Goal: Find specific page/section: Find specific page/section

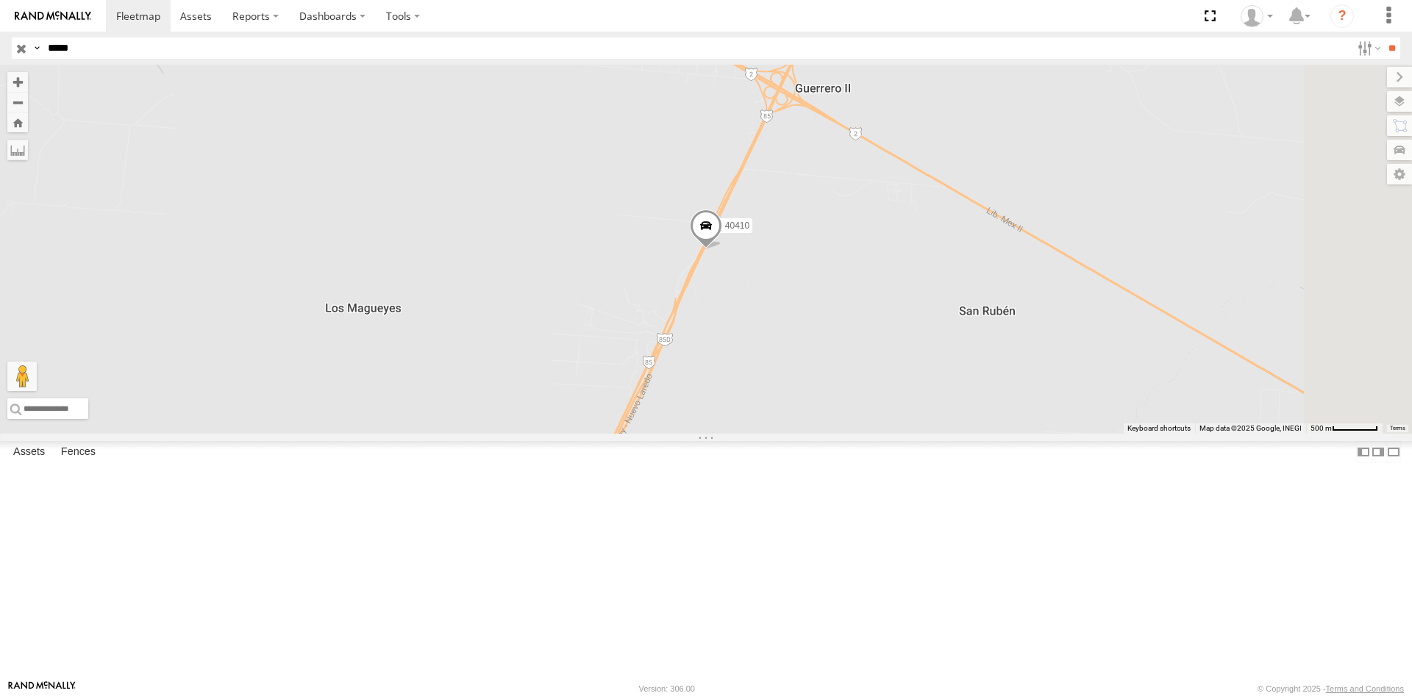
click at [652, 51] on input "*****" at bounding box center [696, 48] width 1309 height 21
click at [1383, 38] on input "**" at bounding box center [1391, 48] width 17 height 21
click at [549, 43] on input "*****" at bounding box center [696, 48] width 1309 height 21
click at [1383, 38] on input "**" at bounding box center [1391, 48] width 17 height 21
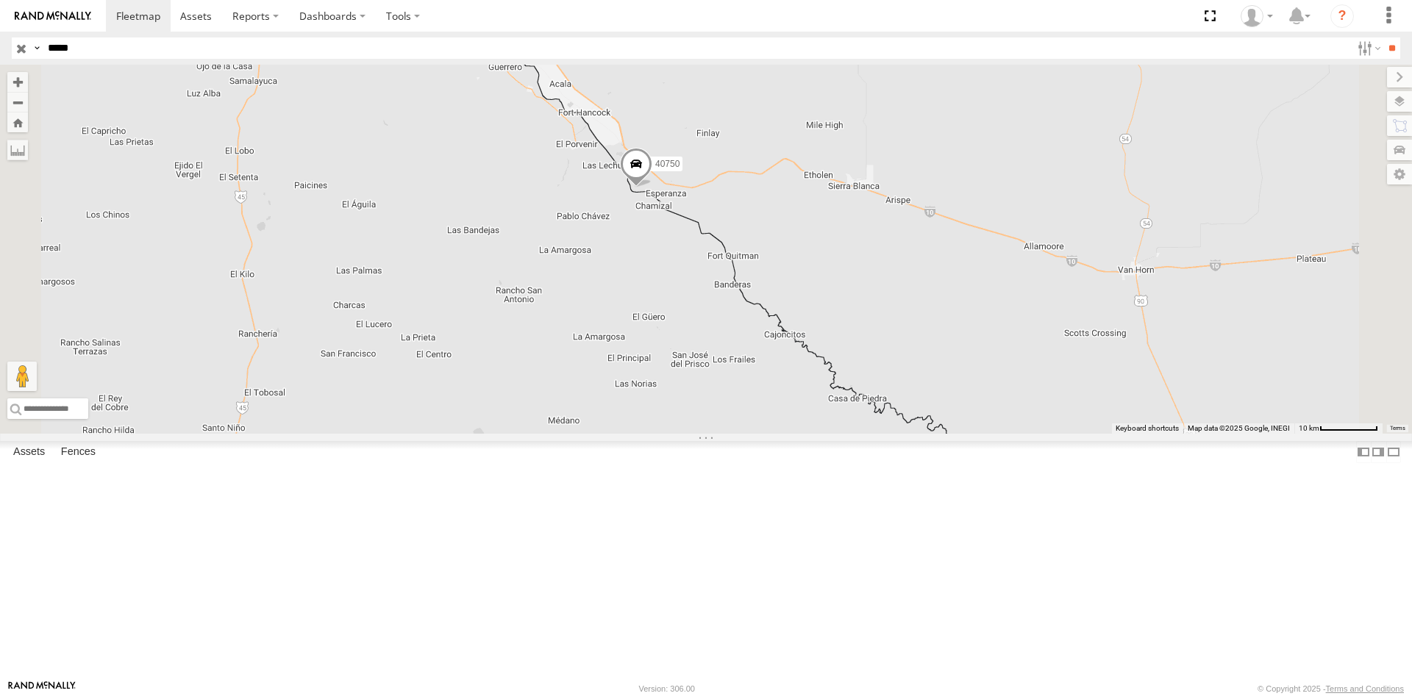
drag, startPoint x: 846, startPoint y: 302, endPoint x: 808, endPoint y: 316, distance: 40.3
click at [808, 316] on div "40750" at bounding box center [706, 249] width 1412 height 369
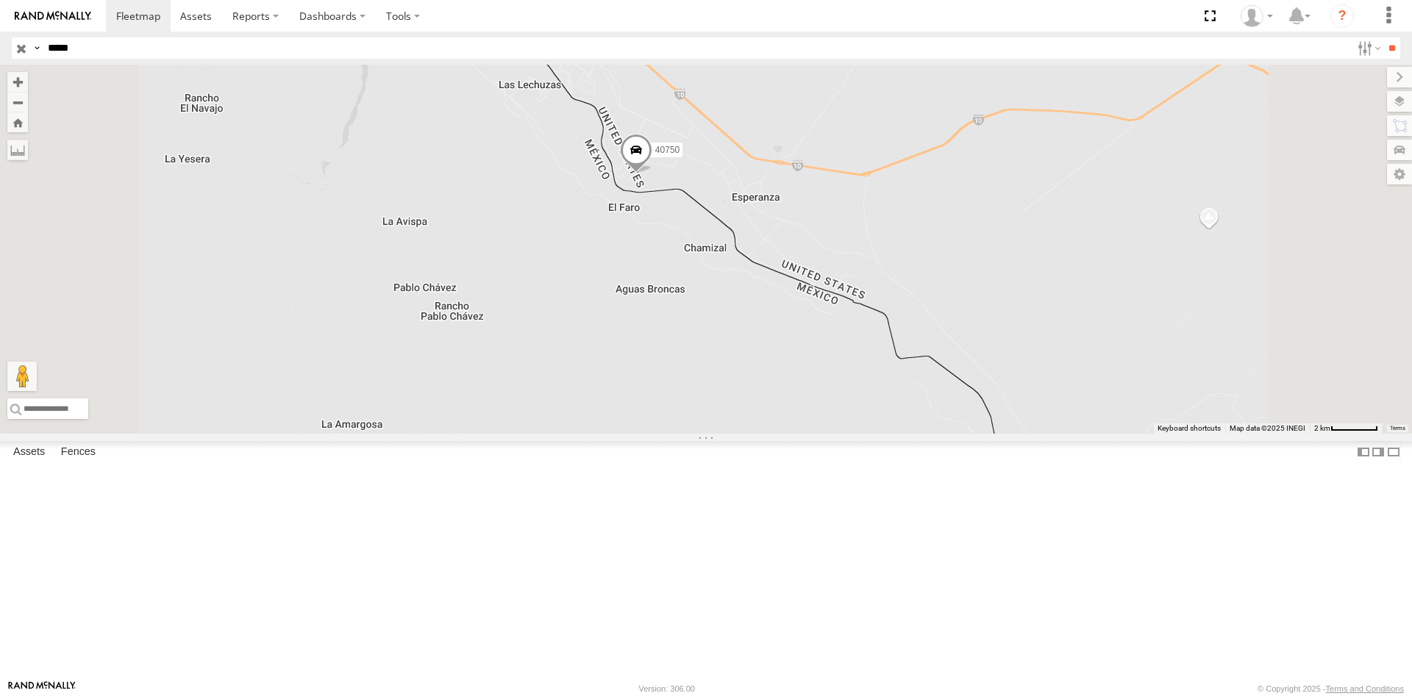
click at [255, 58] on input "*****" at bounding box center [696, 48] width 1309 height 21
click at [255, 56] on input "*****" at bounding box center [696, 48] width 1309 height 21
click at [1383, 38] on input "**" at bounding box center [1391, 48] width 17 height 21
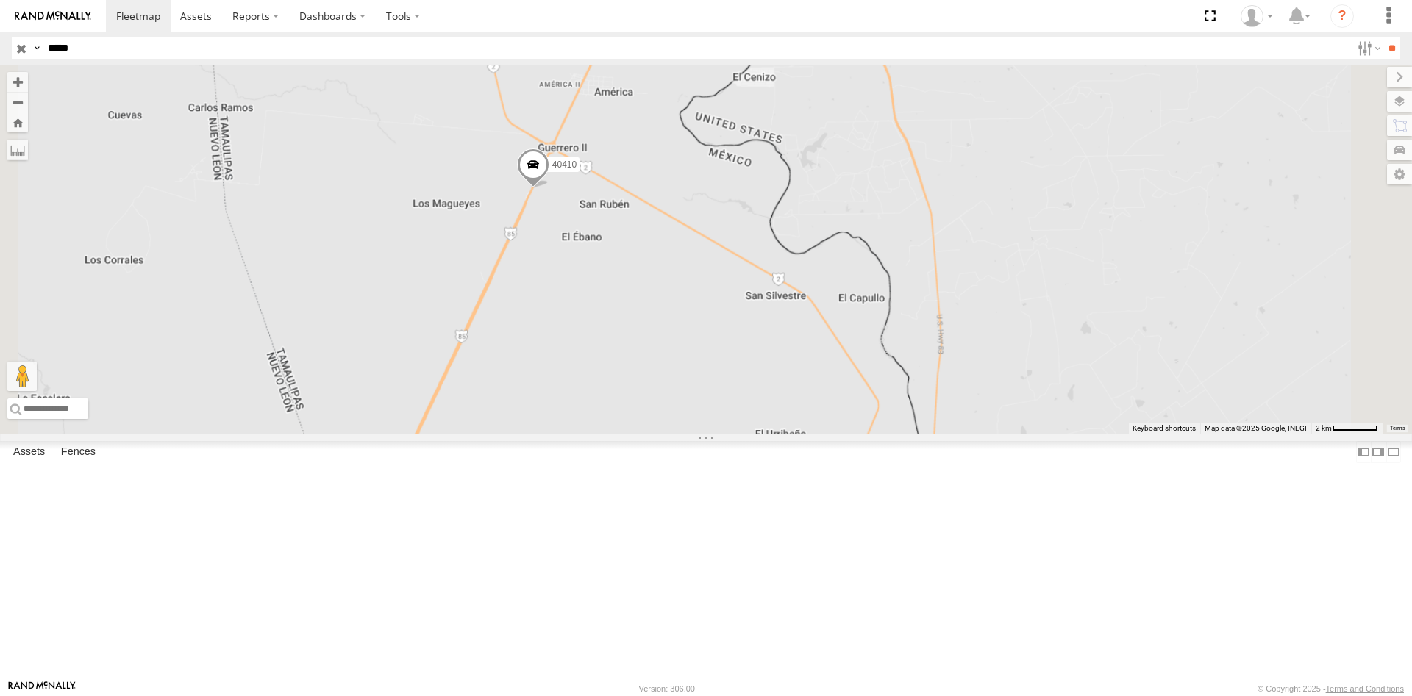
drag, startPoint x: 665, startPoint y: 227, endPoint x: 665, endPoint y: 358, distance: 130.9
click at [665, 358] on div "40410" at bounding box center [706, 249] width 1412 height 369
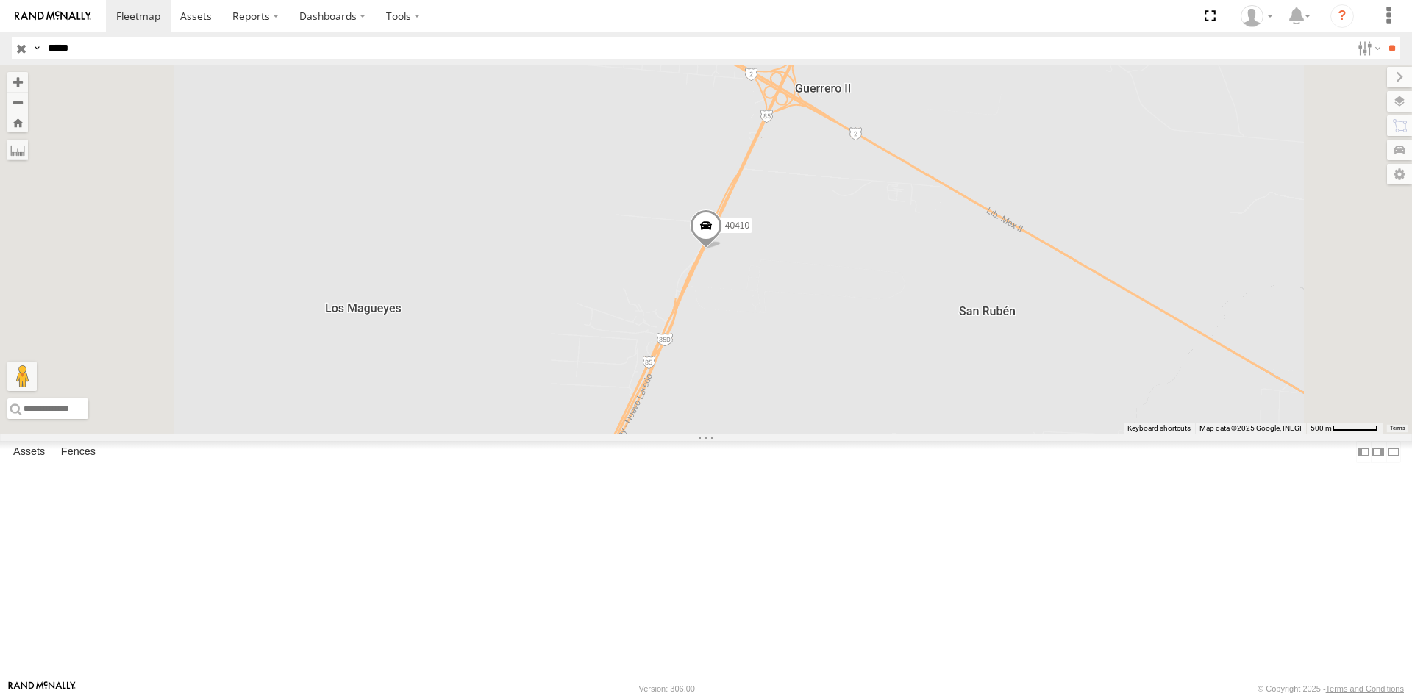
click at [283, 45] on input "*****" at bounding box center [696, 48] width 1309 height 21
click at [1383, 38] on input "**" at bounding box center [1391, 48] width 17 height 21
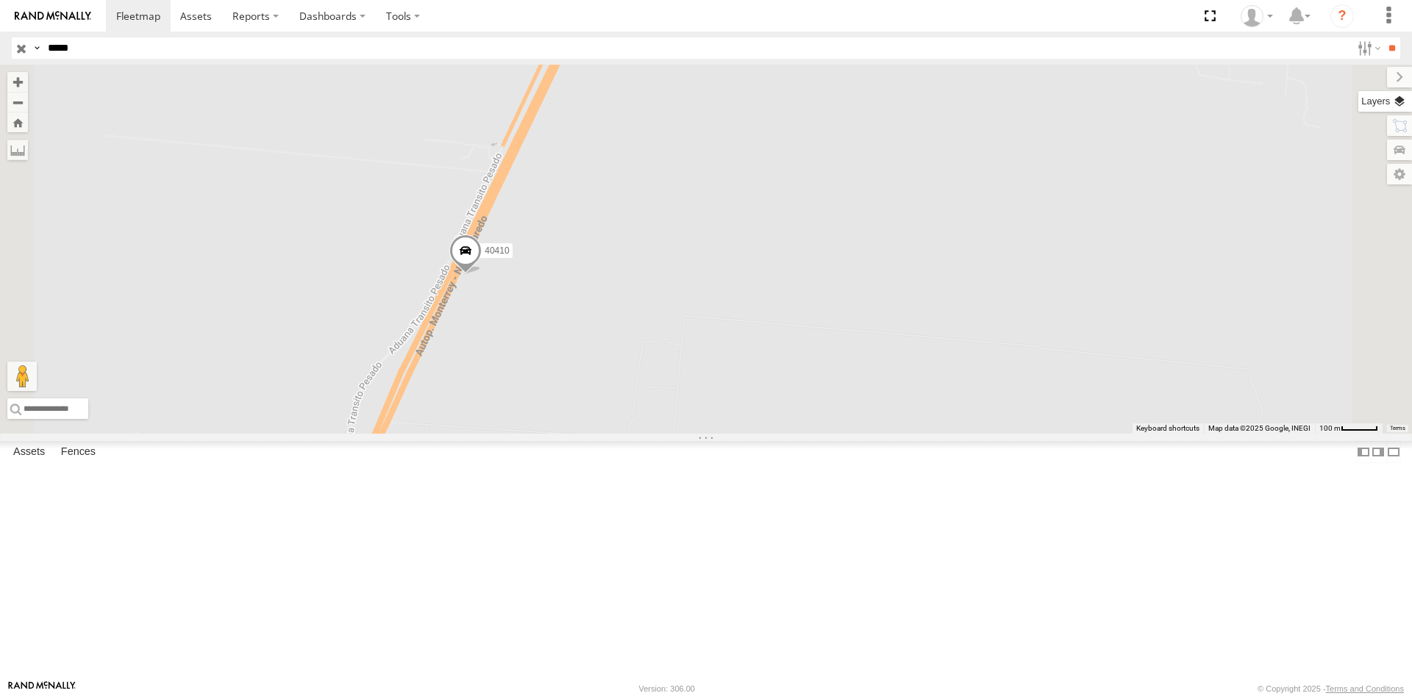
click at [1399, 104] on label at bounding box center [1385, 101] width 54 height 21
click at [0, 0] on span "Basemaps" at bounding box center [0, 0] width 0 height 0
click at [0, 0] on span "Satellite + Roadmap" at bounding box center [0, 0] width 0 height 0
click at [0, 0] on span "Satellite" at bounding box center [0, 0] width 0 height 0
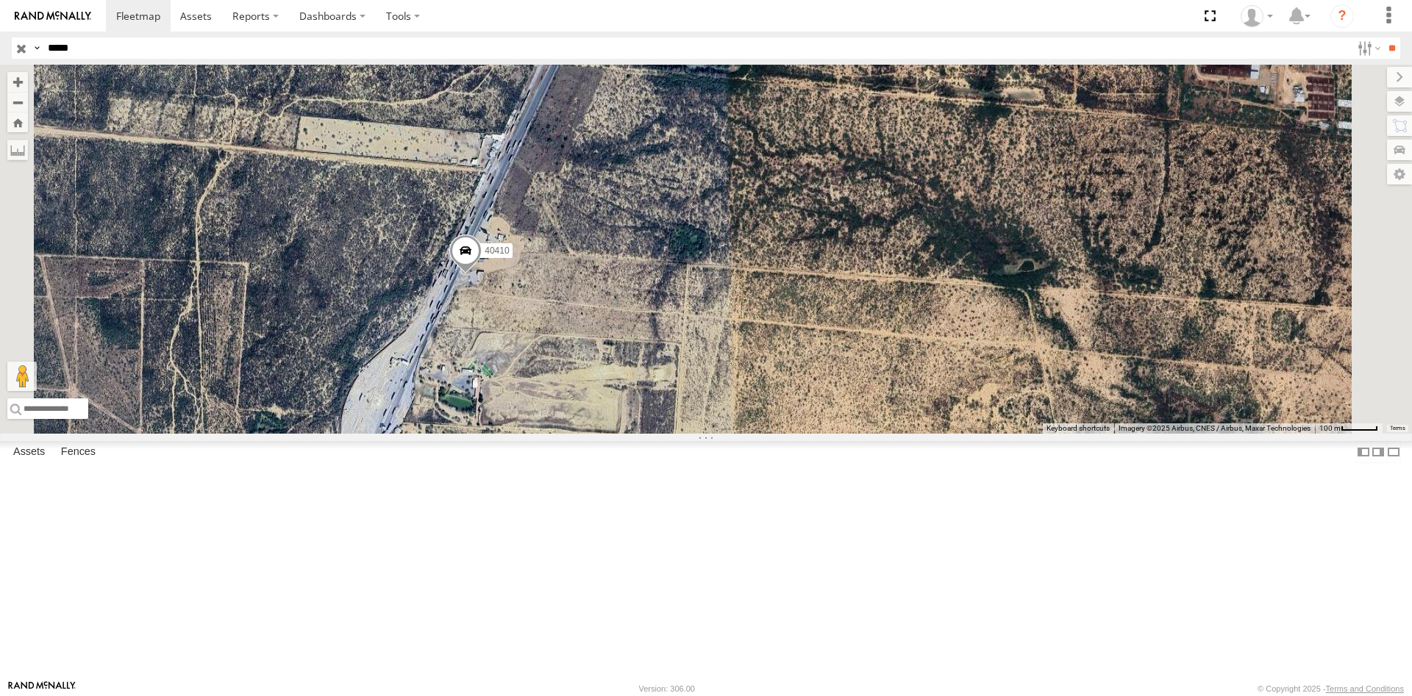
click at [0, 0] on span "Satellite + Roadmap" at bounding box center [0, 0] width 0 height 0
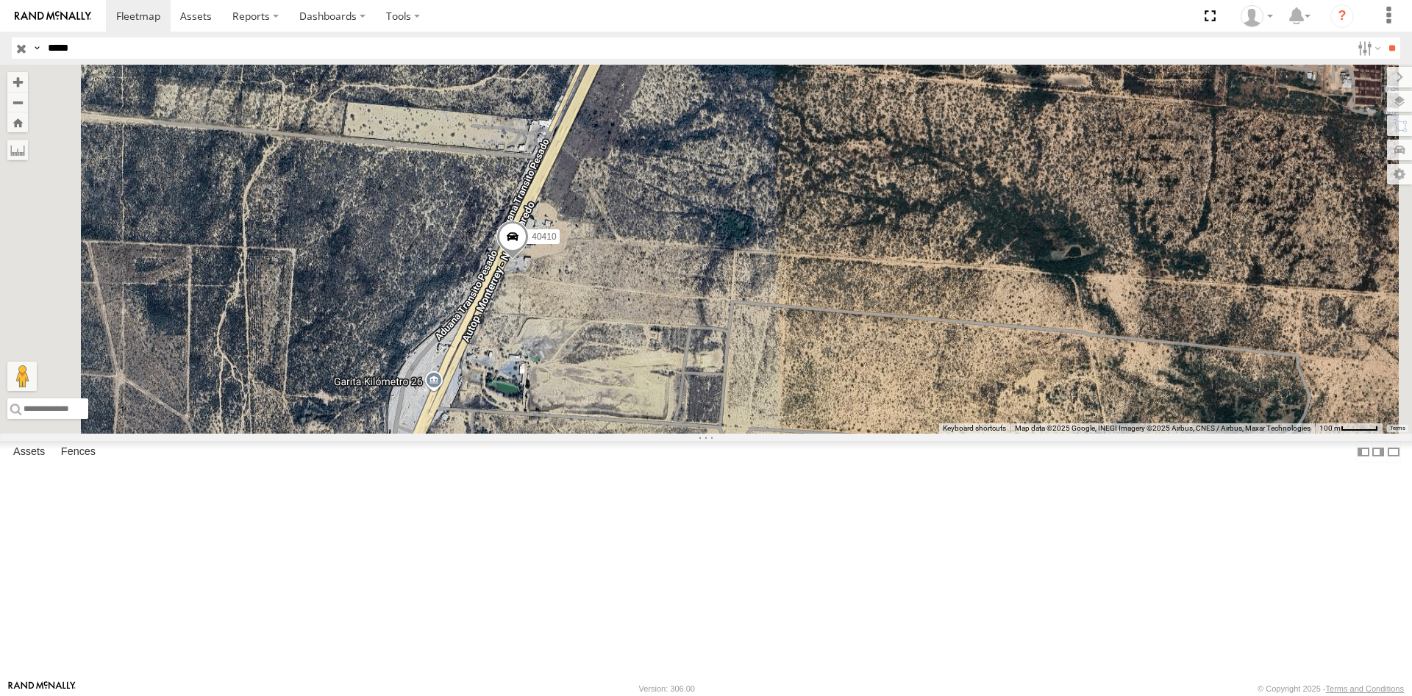
drag, startPoint x: 772, startPoint y: 299, endPoint x: 810, endPoint y: 284, distance: 40.3
click at [810, 284] on div "40410" at bounding box center [706, 249] width 1412 height 369
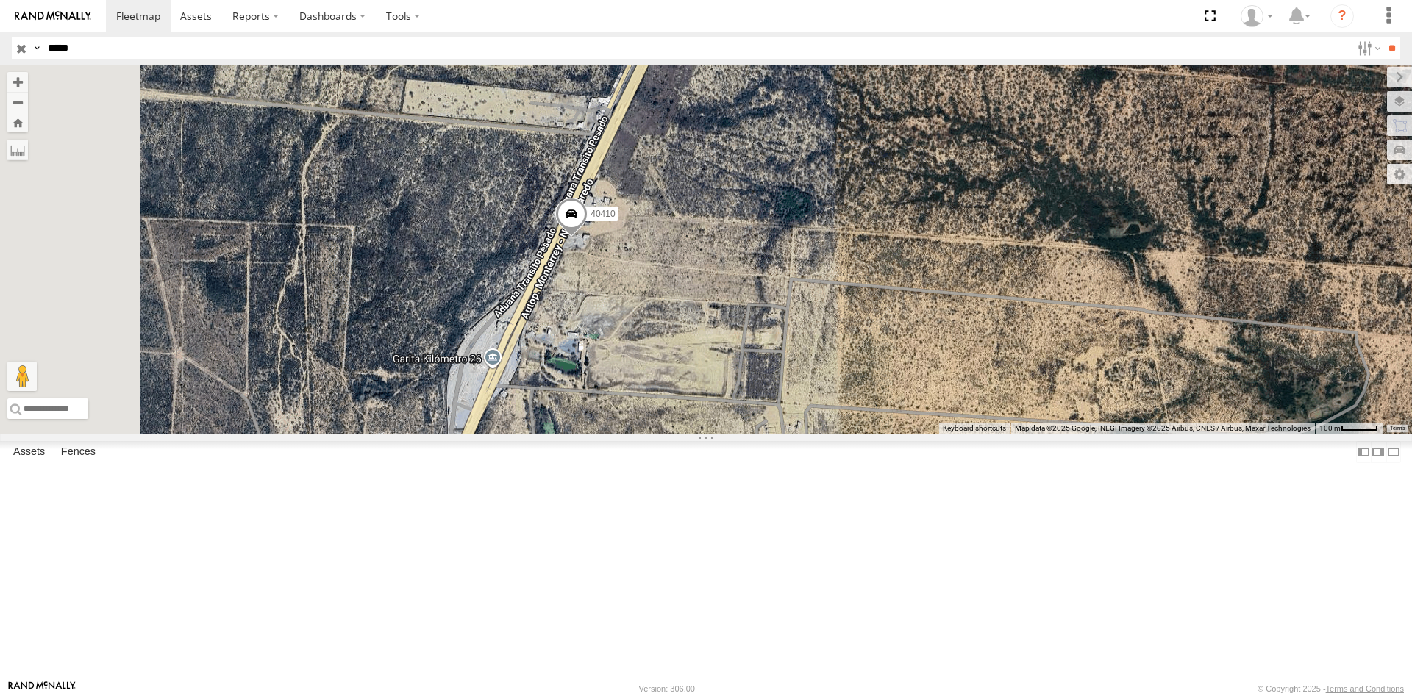
click at [831, 292] on div "40410" at bounding box center [706, 249] width 1412 height 369
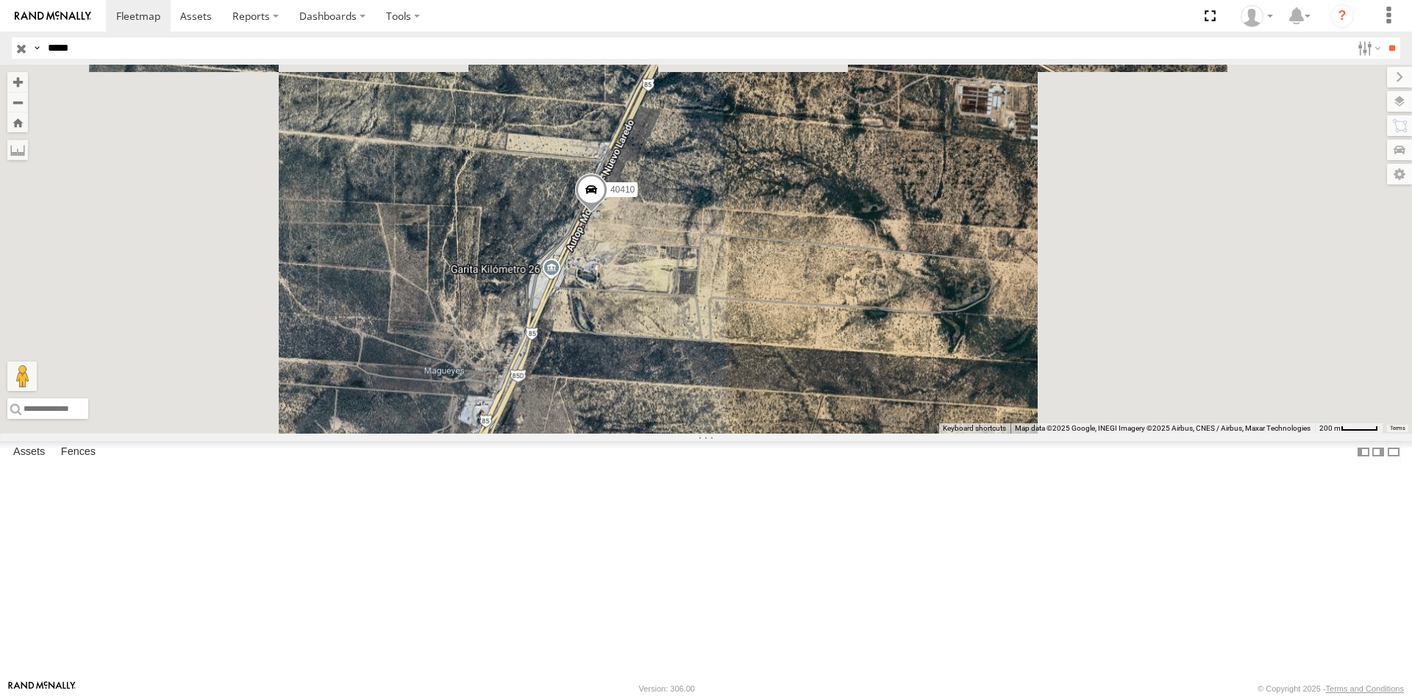
click at [918, 287] on div "40410" at bounding box center [706, 249] width 1412 height 369
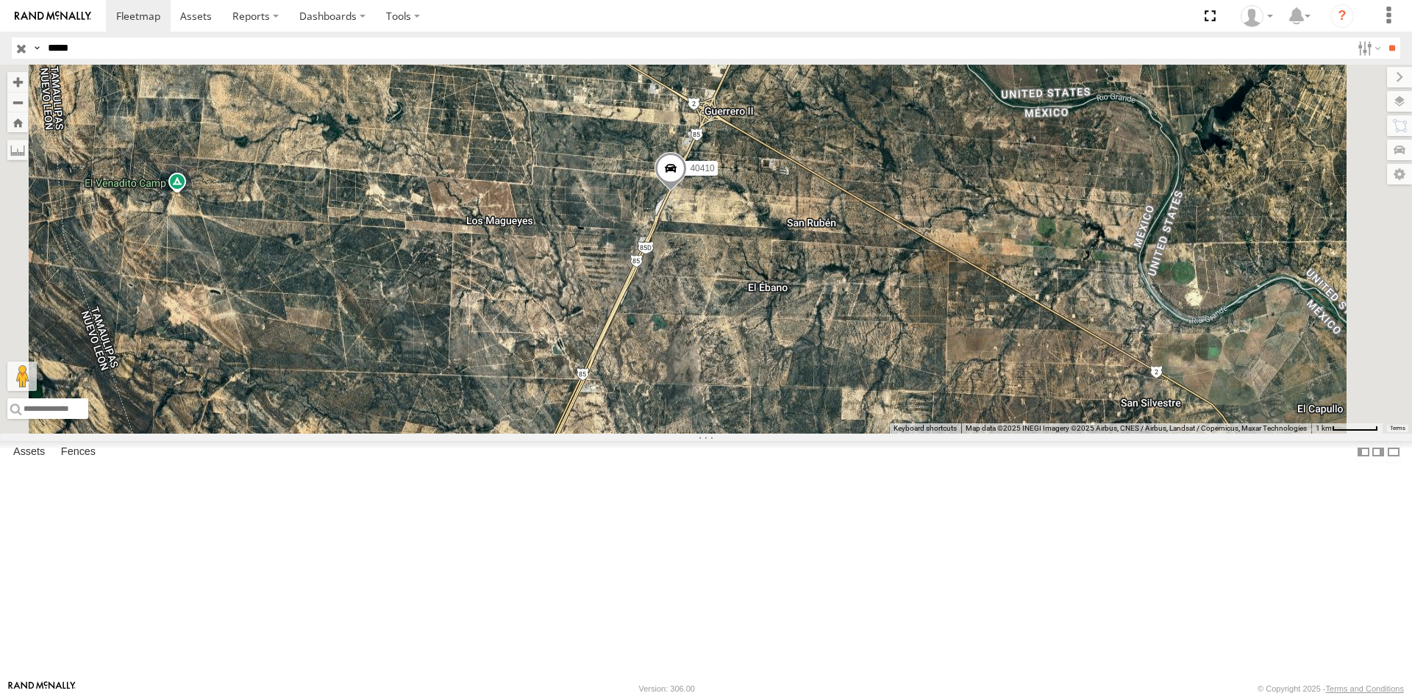
click at [358, 46] on input "*****" at bounding box center [696, 48] width 1309 height 21
type input "*****"
click at [1383, 38] on input "**" at bounding box center [1391, 48] width 17 height 21
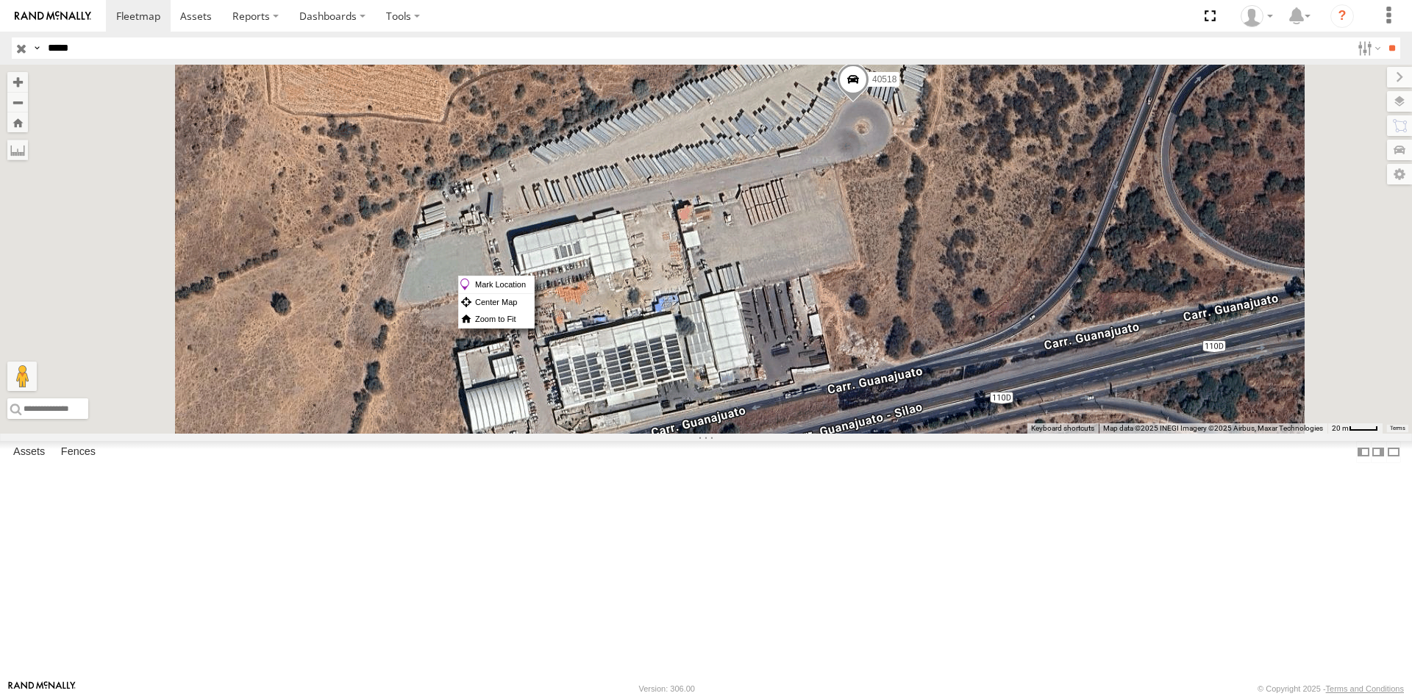
click at [818, 278] on div "40518" at bounding box center [706, 249] width 1412 height 369
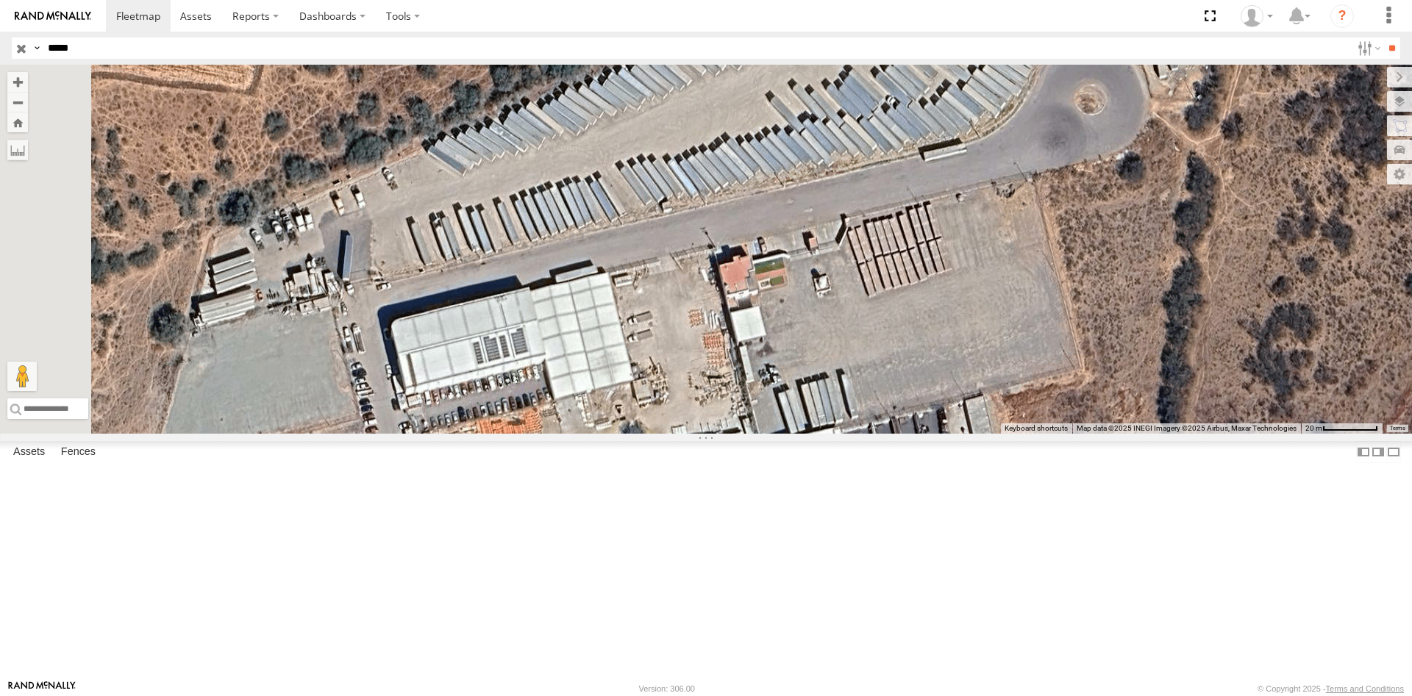
click at [818, 278] on div "40518" at bounding box center [706, 249] width 1412 height 369
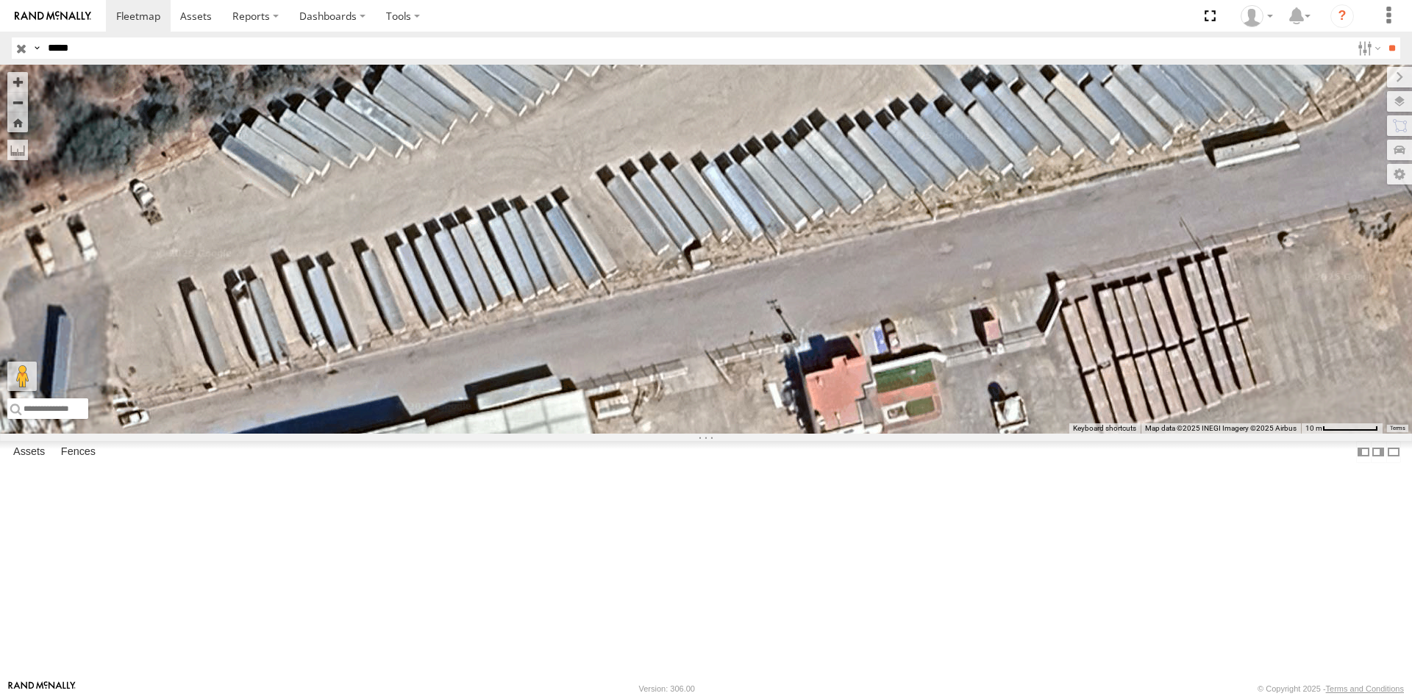
click at [818, 278] on div "40518" at bounding box center [706, 249] width 1412 height 369
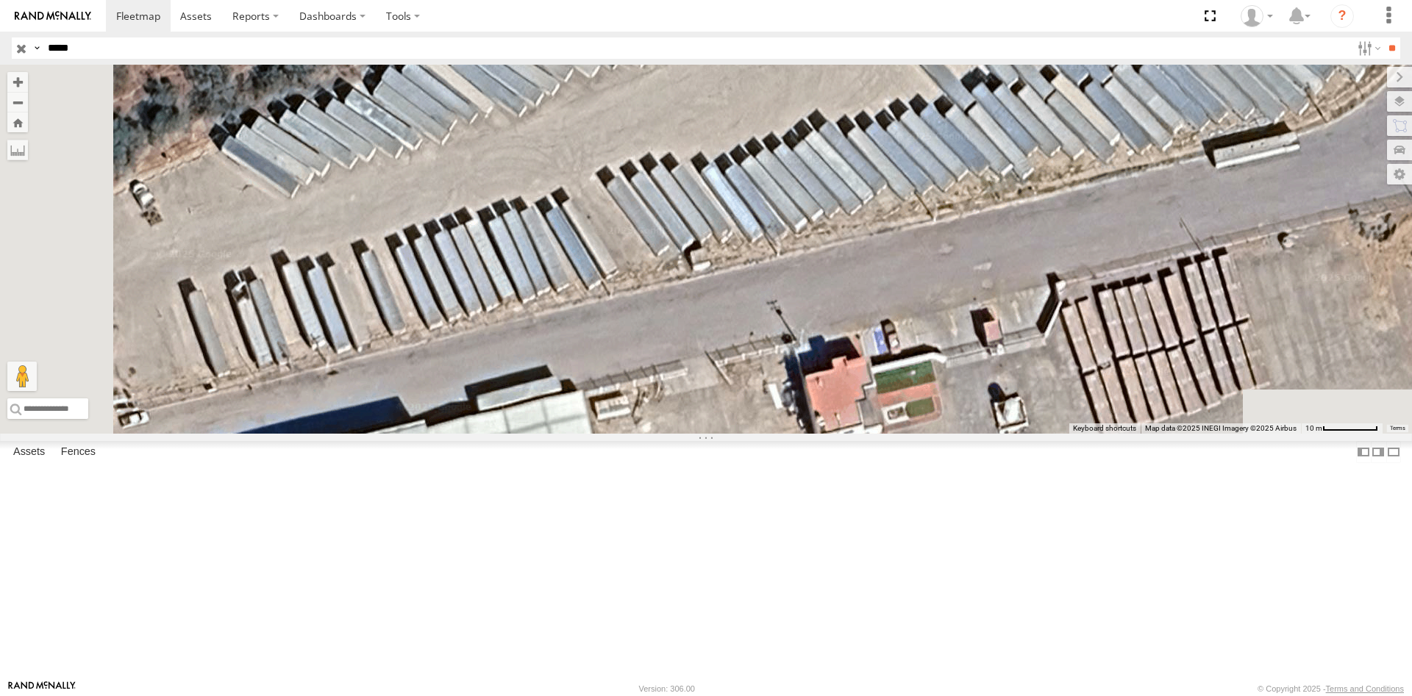
click at [818, 278] on div "40518" at bounding box center [706, 249] width 1412 height 369
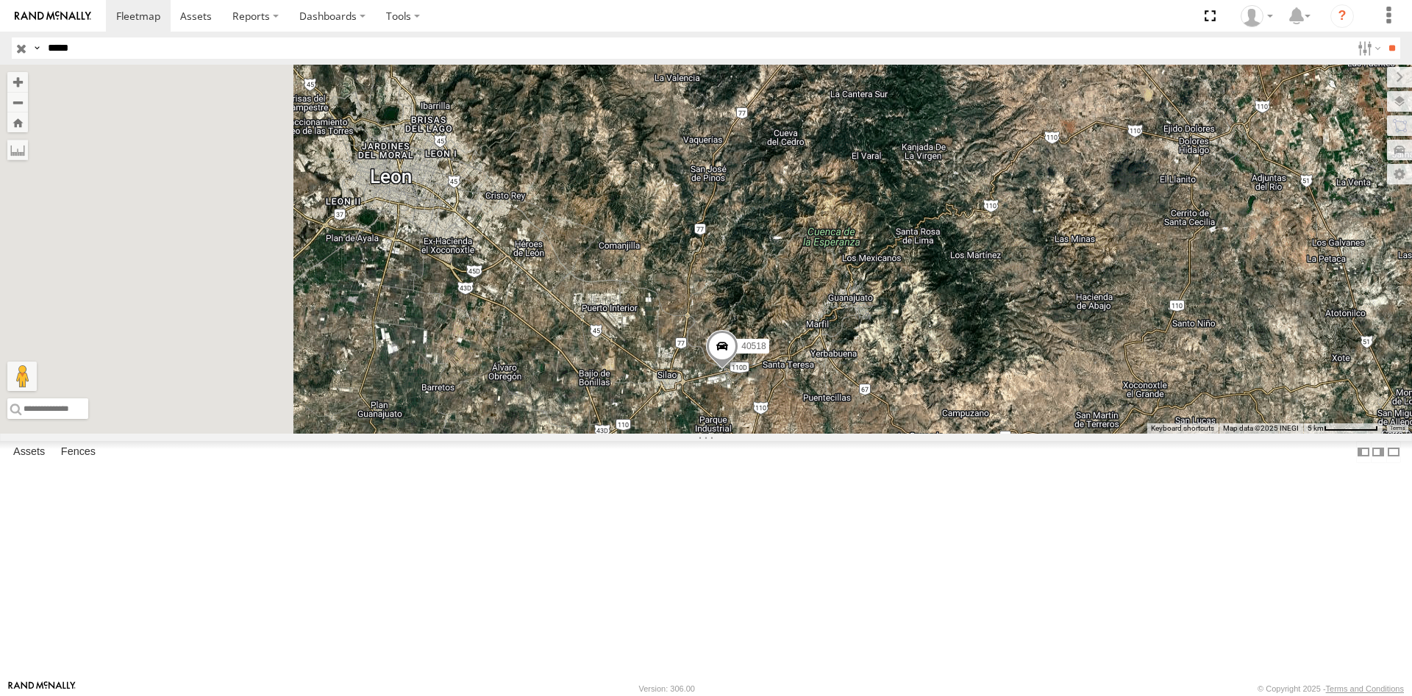
drag, startPoint x: 544, startPoint y: 371, endPoint x: 795, endPoint y: 388, distance: 251.3
click at [793, 388] on div "40518" at bounding box center [706, 249] width 1412 height 369
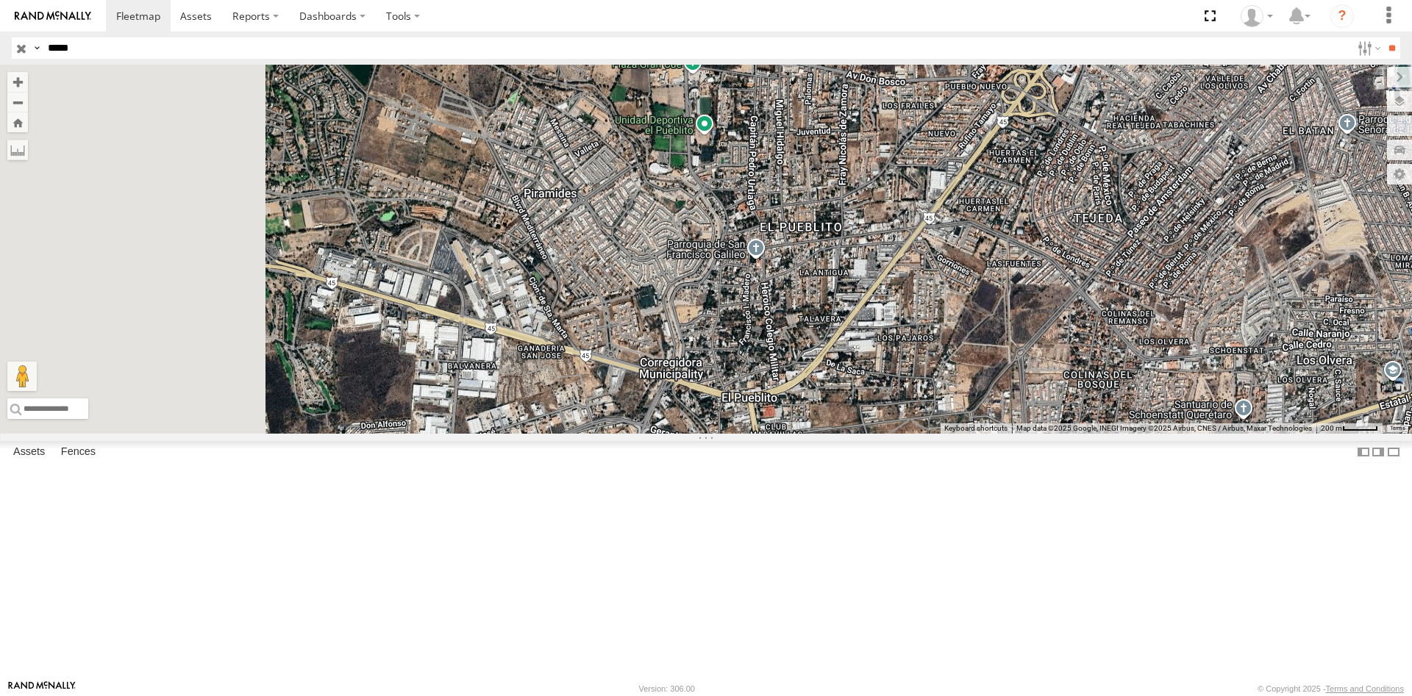
drag, startPoint x: 781, startPoint y: 305, endPoint x: 967, endPoint y: 466, distance: 246.1
click at [967, 434] on div "40518" at bounding box center [706, 249] width 1412 height 369
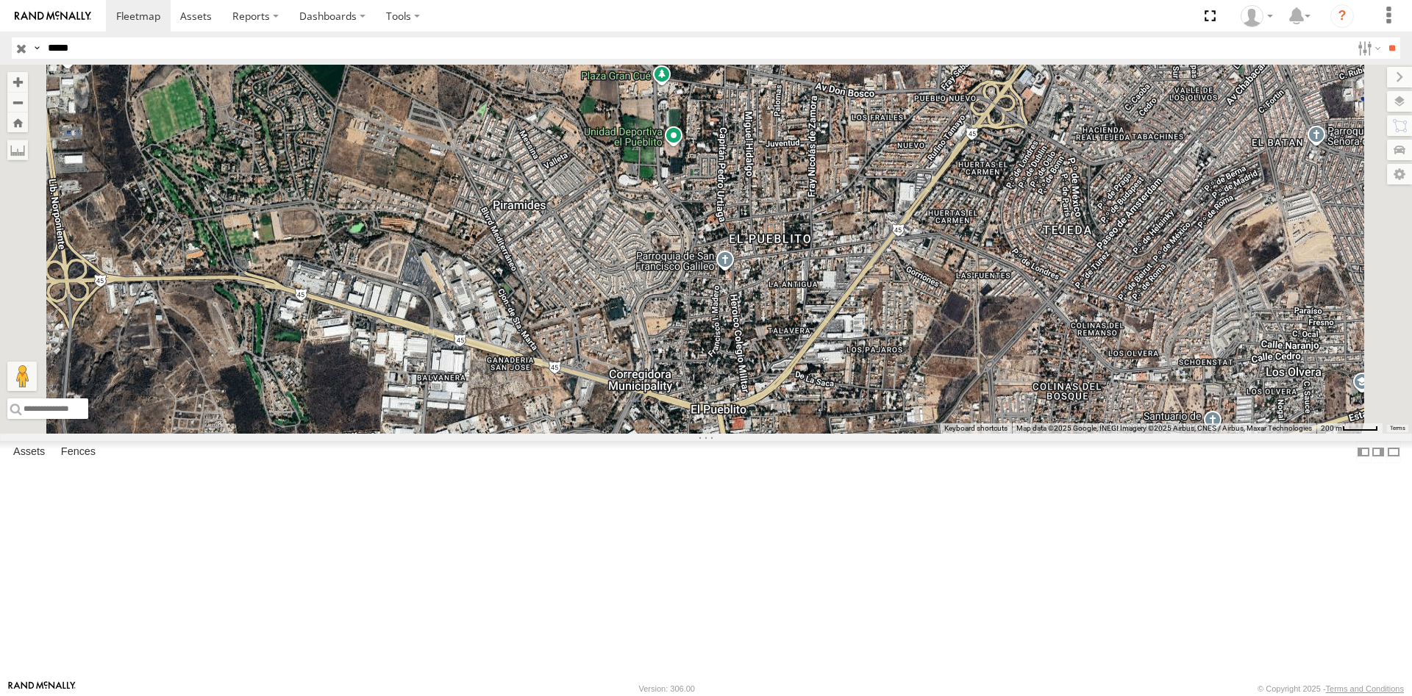
drag, startPoint x: 904, startPoint y: 357, endPoint x: 802, endPoint y: 360, distance: 101.5
click at [804, 360] on div "40518" at bounding box center [706, 249] width 1412 height 369
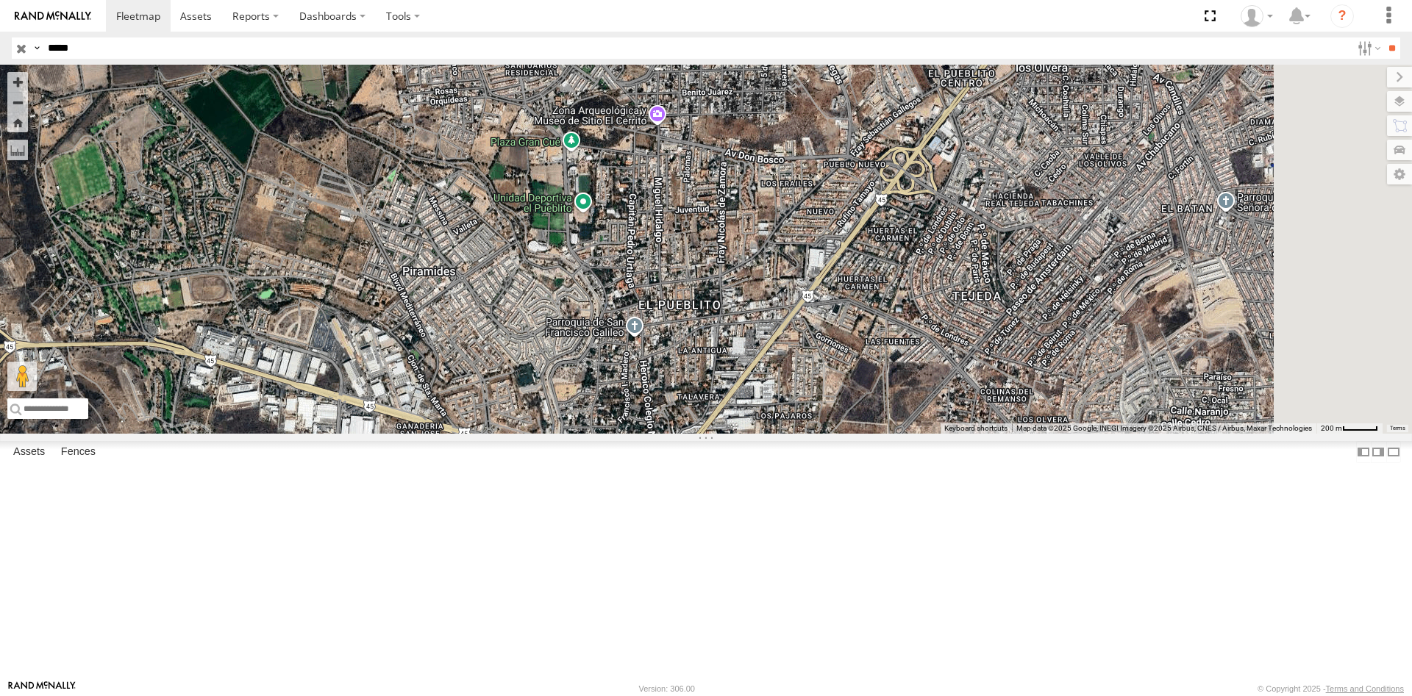
drag, startPoint x: 935, startPoint y: 418, endPoint x: 952, endPoint y: 553, distance: 136.4
click at [938, 434] on div "40518" at bounding box center [706, 249] width 1412 height 369
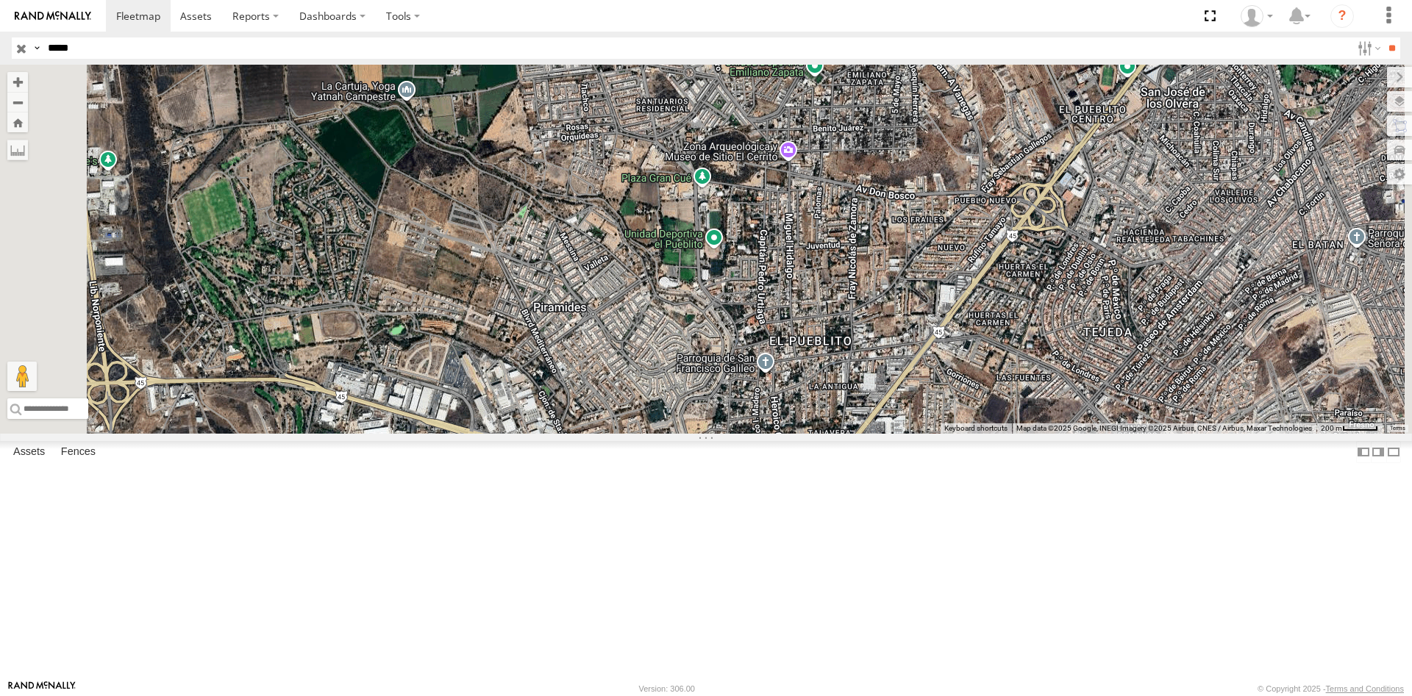
drag, startPoint x: 842, startPoint y: 513, endPoint x: 843, endPoint y: 365, distance: 148.5
click at [843, 365] on div "40518" at bounding box center [706, 249] width 1412 height 369
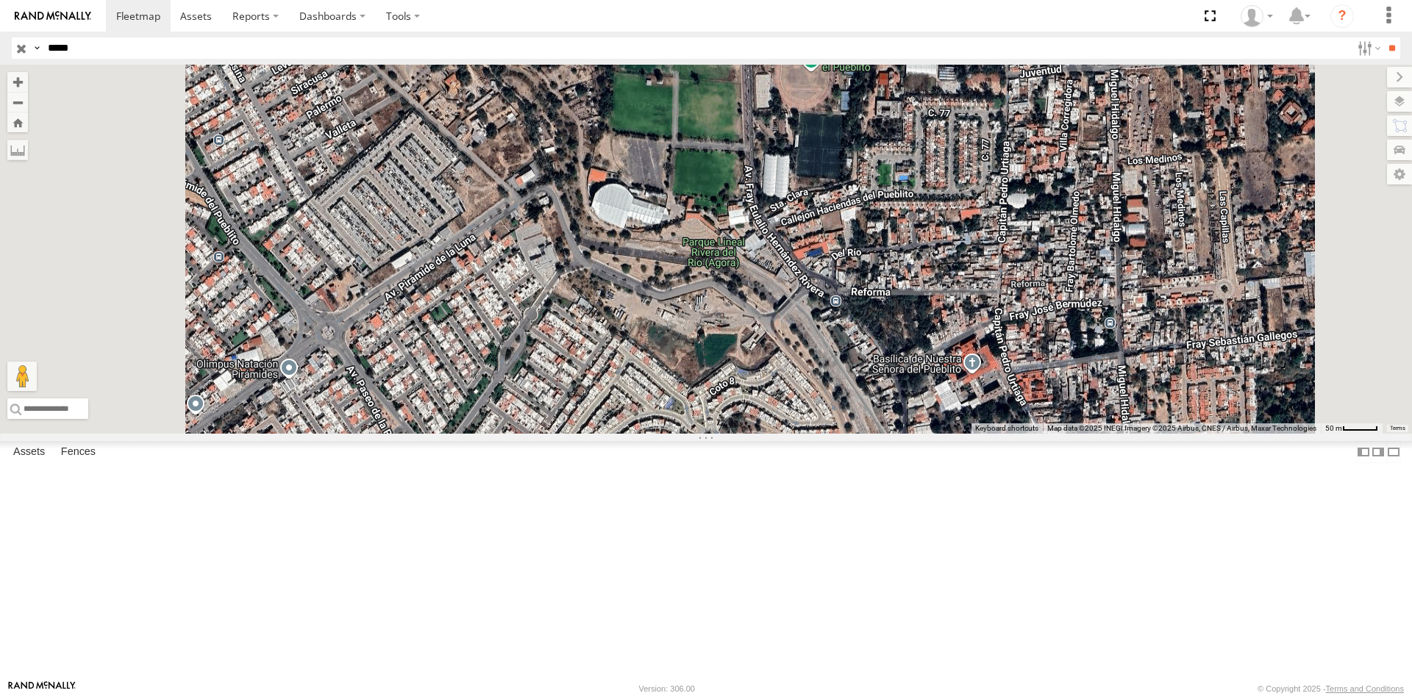
drag, startPoint x: 817, startPoint y: 417, endPoint x: 917, endPoint y: 369, distance: 110.8
click at [910, 374] on div "40518" at bounding box center [706, 249] width 1412 height 369
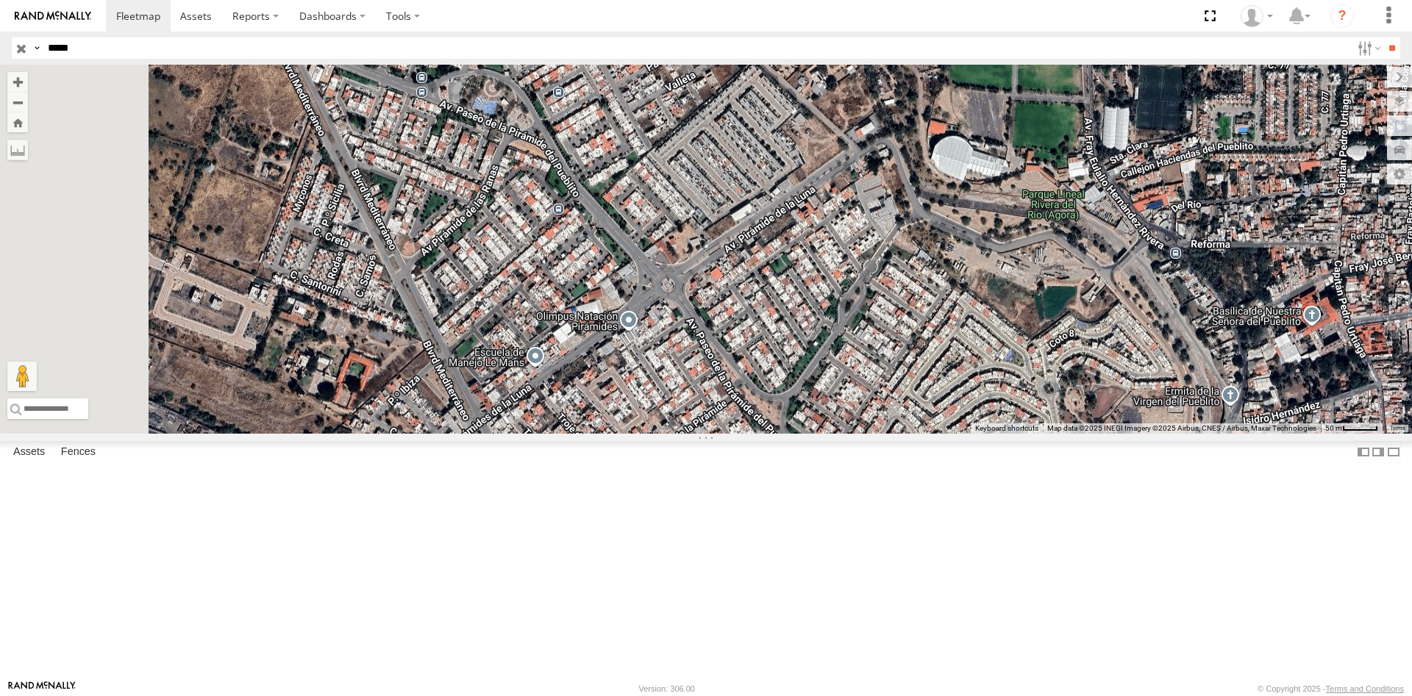
drag, startPoint x: 685, startPoint y: 376, endPoint x: 873, endPoint y: 377, distance: 187.5
click at [873, 377] on div "40518" at bounding box center [706, 249] width 1412 height 369
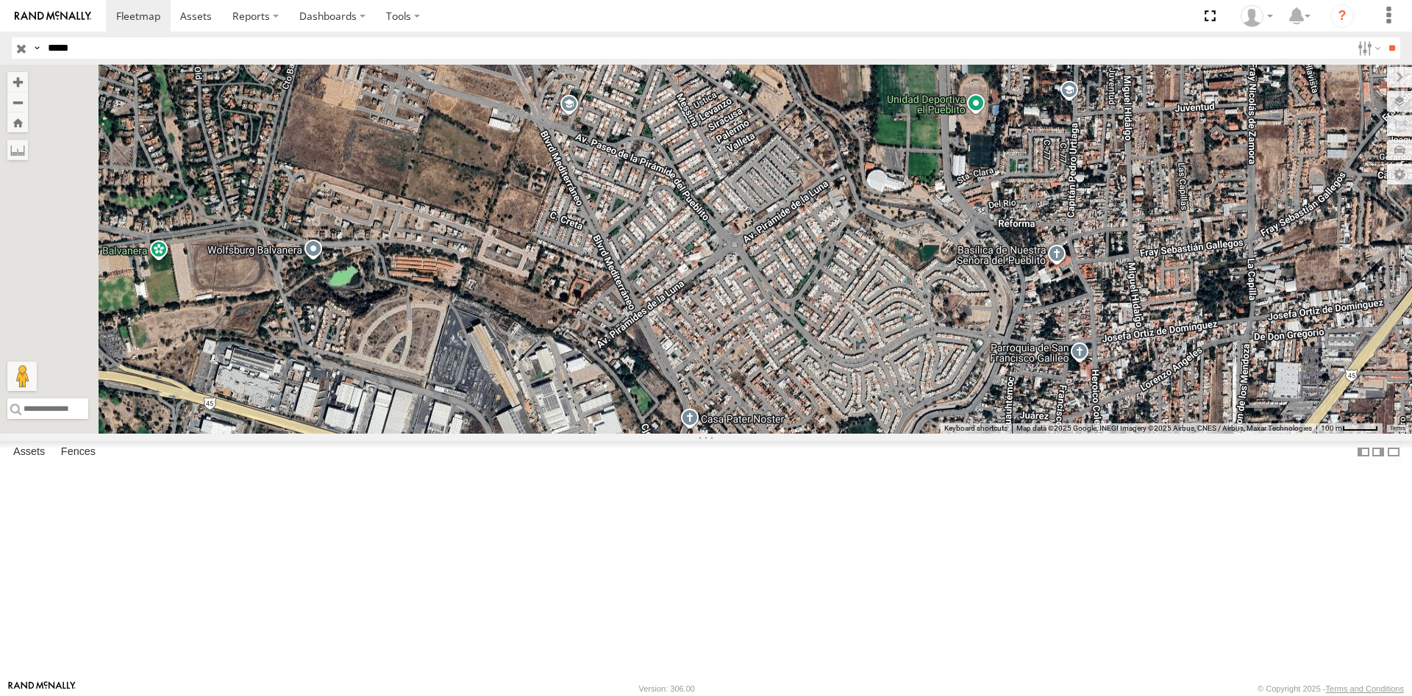
drag, startPoint x: 678, startPoint y: 390, endPoint x: 805, endPoint y: 363, distance: 129.4
click at [805, 363] on div "40518" at bounding box center [706, 249] width 1412 height 369
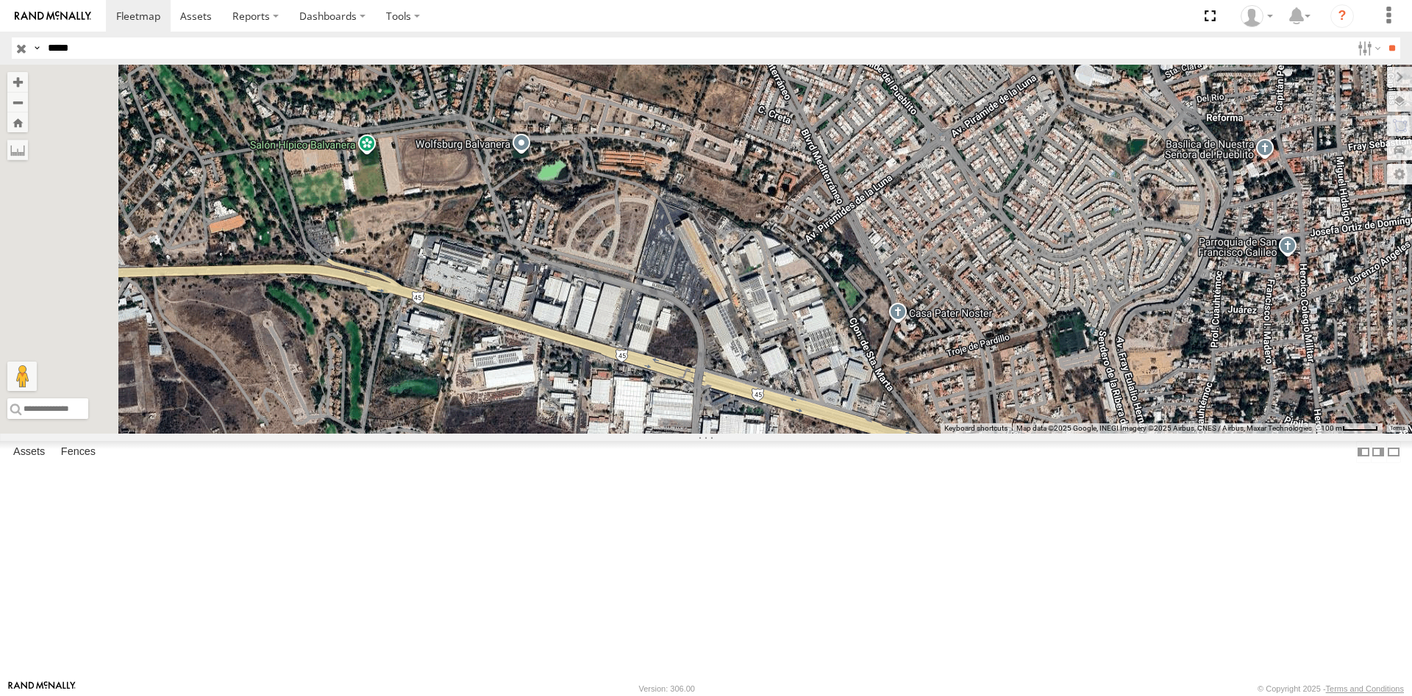
drag, startPoint x: 502, startPoint y: 465, endPoint x: 677, endPoint y: 313, distance: 232.4
click at [677, 313] on div "40518" at bounding box center [706, 249] width 1412 height 369
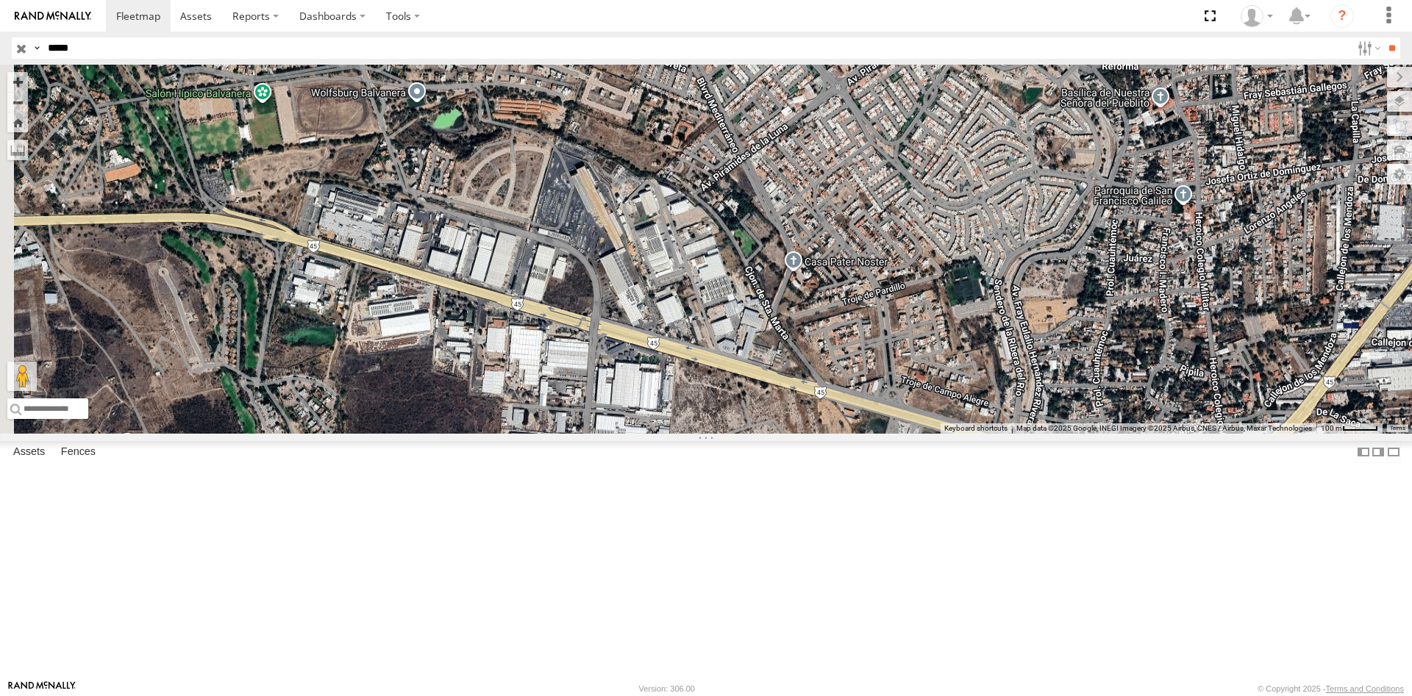
drag, startPoint x: 953, startPoint y: 386, endPoint x: 730, endPoint y: 363, distance: 224.7
click at [732, 364] on div "40518" at bounding box center [706, 249] width 1412 height 369
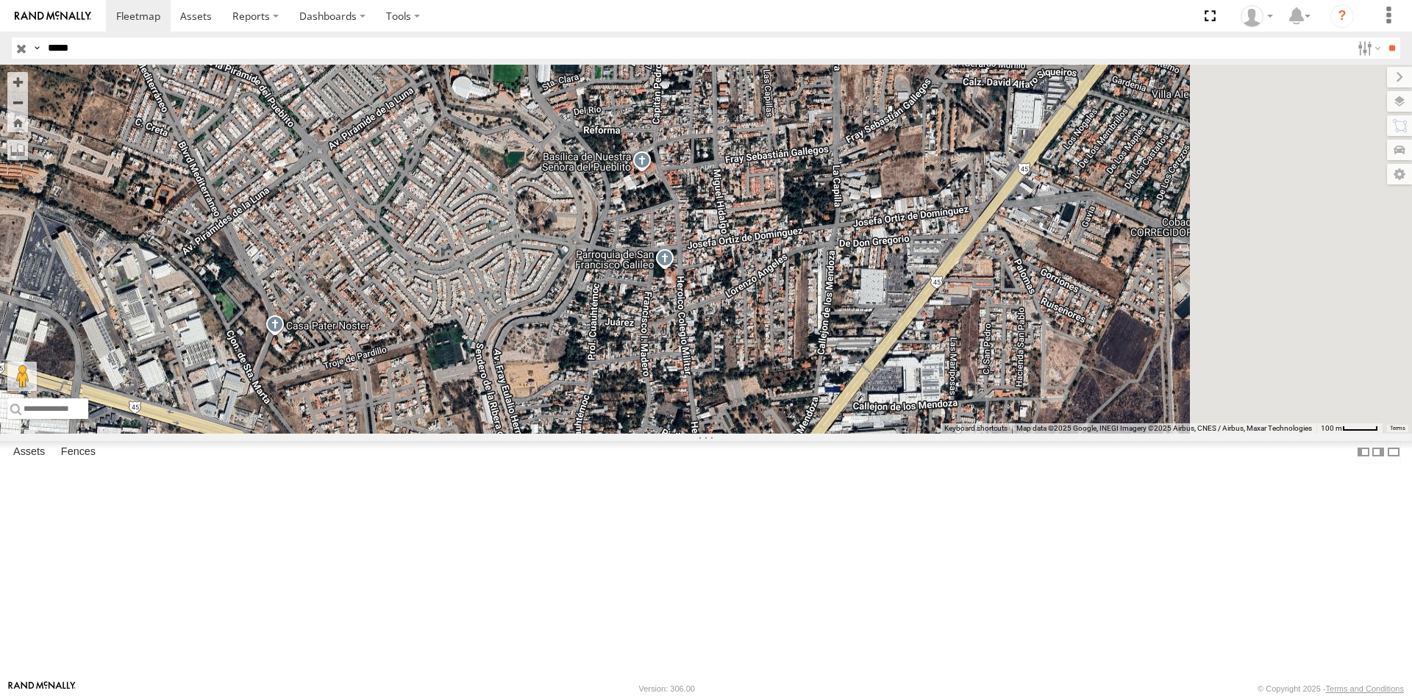
drag, startPoint x: 938, startPoint y: 368, endPoint x: 685, endPoint y: 482, distance: 277.5
click at [688, 434] on div "40518" at bounding box center [706, 249] width 1412 height 369
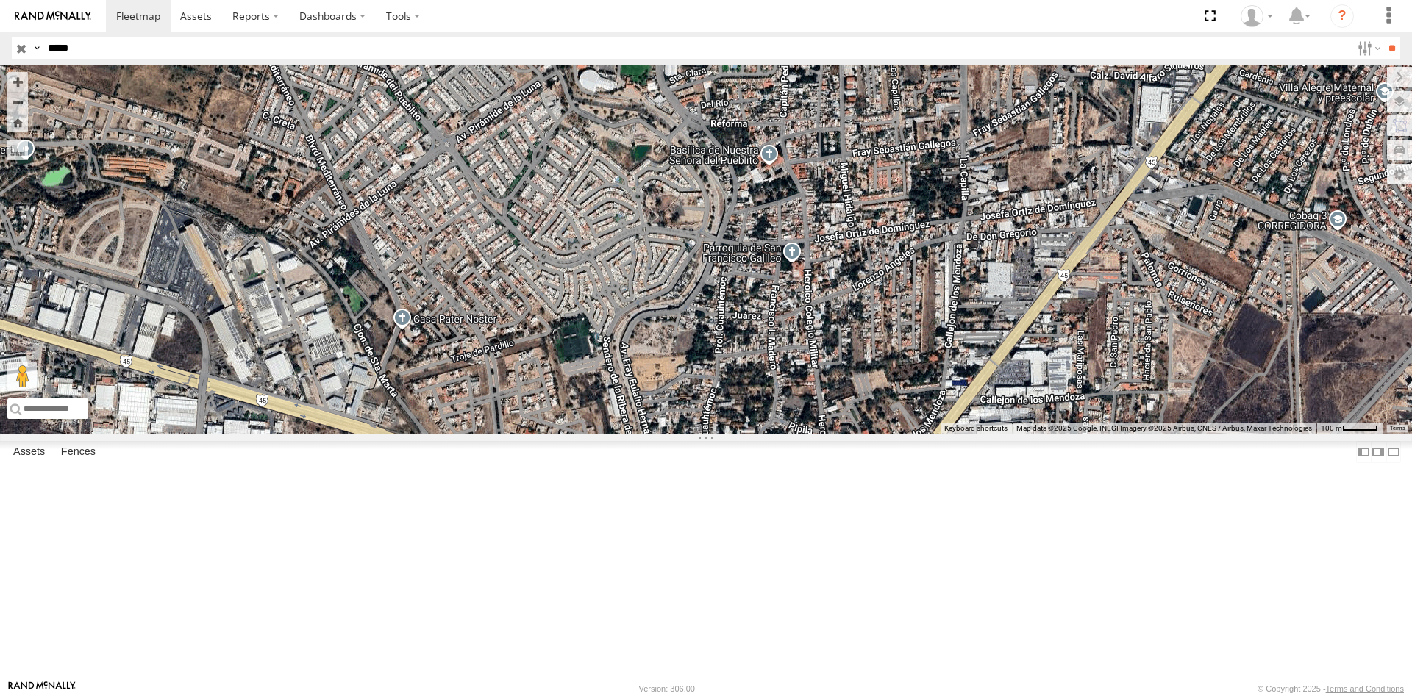
drag, startPoint x: 687, startPoint y: 477, endPoint x: 905, endPoint y: 444, distance: 220.8
click at [905, 434] on div "40518" at bounding box center [706, 249] width 1412 height 369
click at [582, 434] on div "40518" at bounding box center [706, 249] width 1412 height 369
click at [602, 434] on div "40518" at bounding box center [706, 249] width 1412 height 369
click at [585, 434] on div "40518" at bounding box center [706, 249] width 1412 height 369
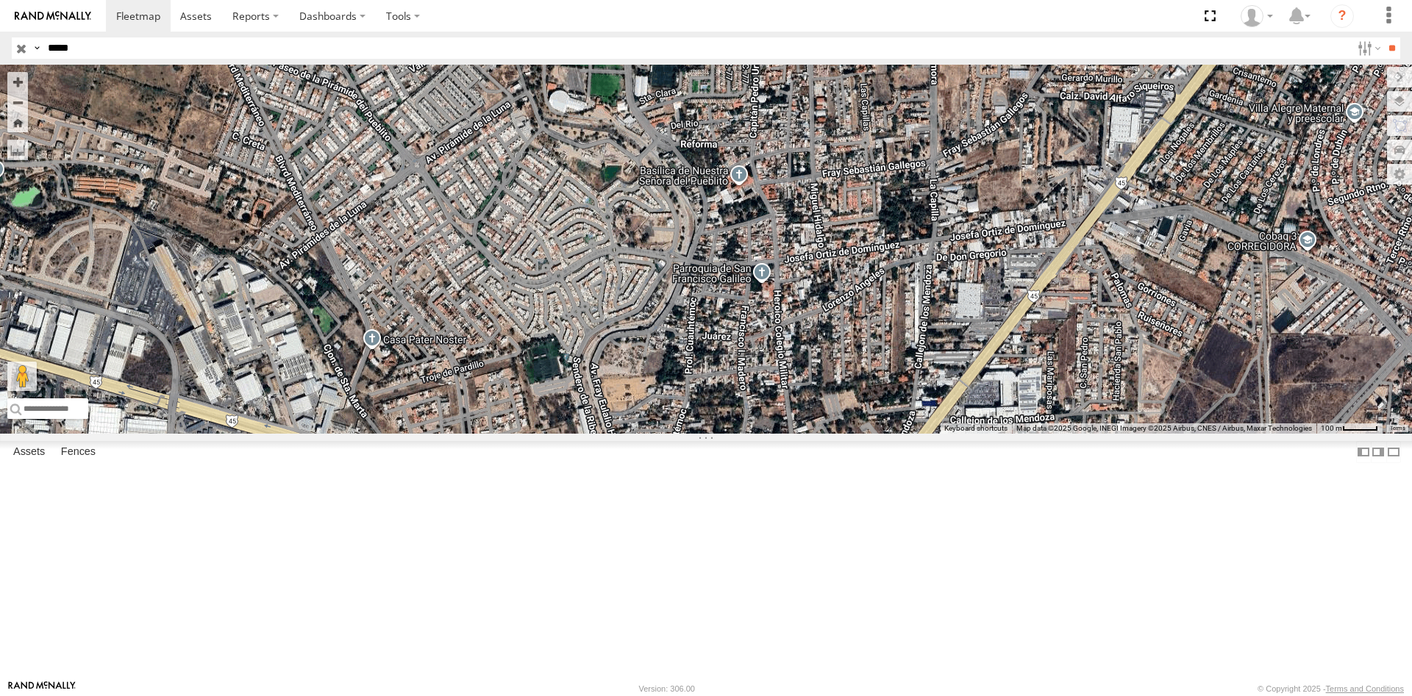
drag, startPoint x: 895, startPoint y: 407, endPoint x: 840, endPoint y: 459, distance: 75.4
click at [840, 434] on div "40518" at bounding box center [706, 249] width 1412 height 369
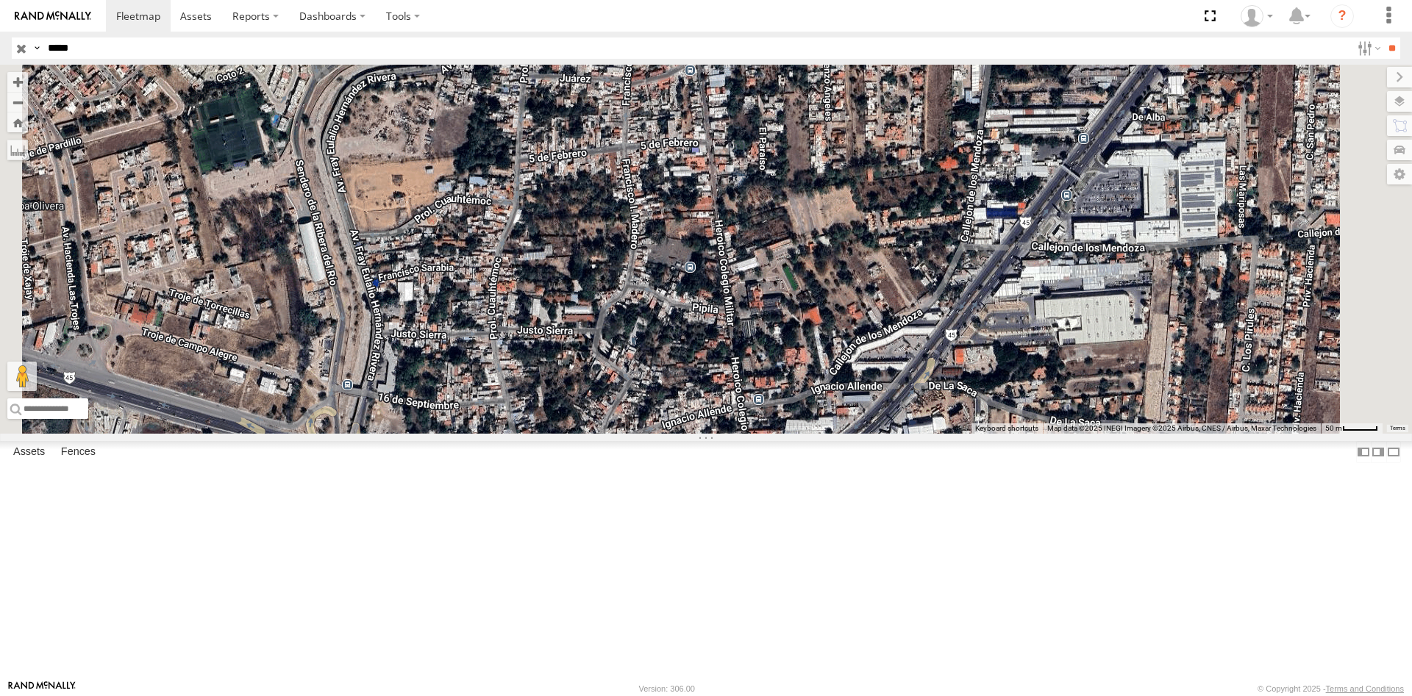
drag, startPoint x: 928, startPoint y: 384, endPoint x: 902, endPoint y: 399, distance: 30.6
click at [902, 399] on div "40518" at bounding box center [706, 249] width 1412 height 369
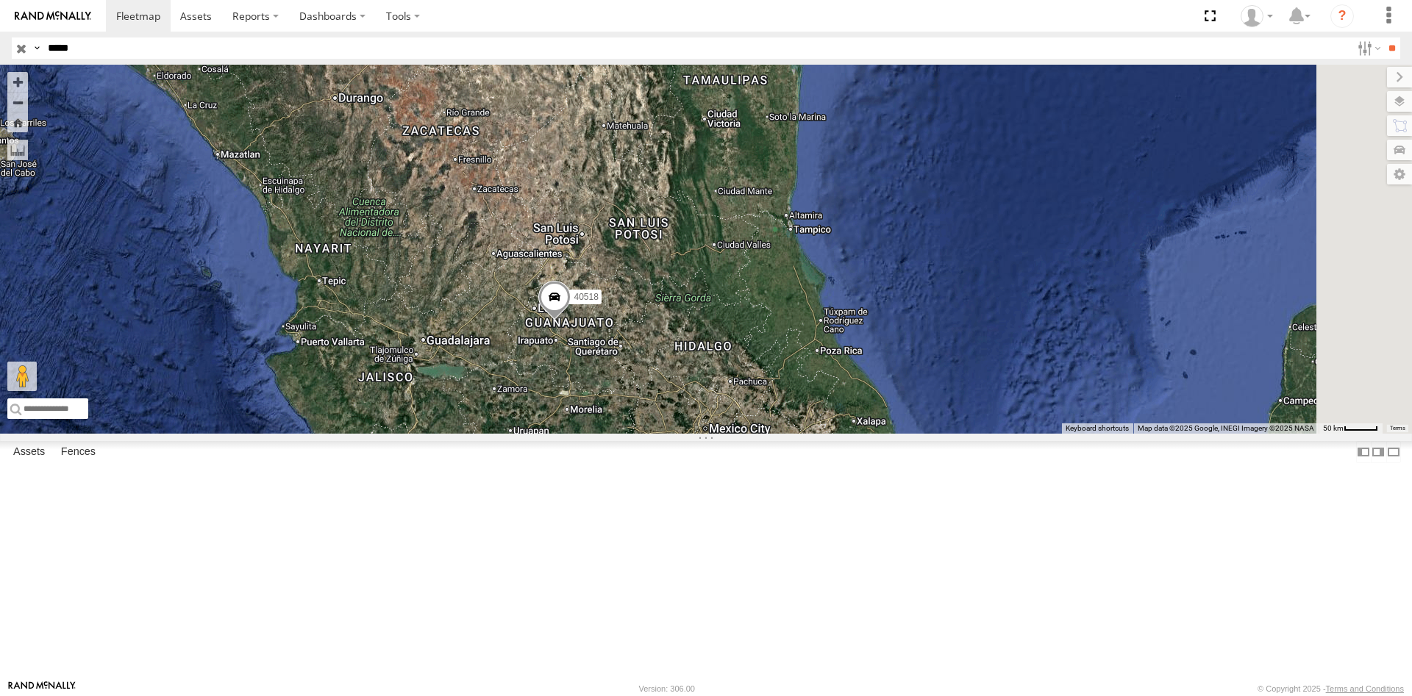
drag, startPoint x: 852, startPoint y: 414, endPoint x: 791, endPoint y: 485, distance: 93.3
click at [791, 434] on div "40518" at bounding box center [706, 249] width 1412 height 369
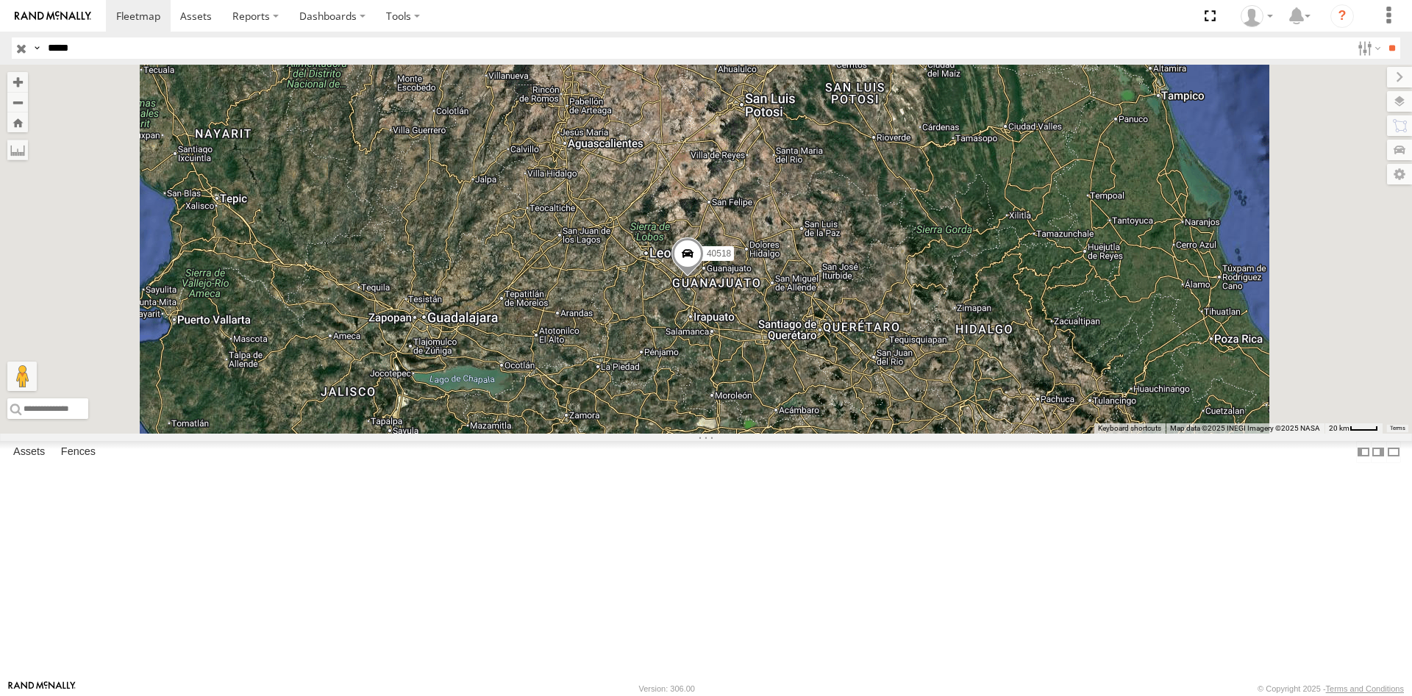
click at [948, 362] on div "40518" at bounding box center [706, 249] width 1412 height 369
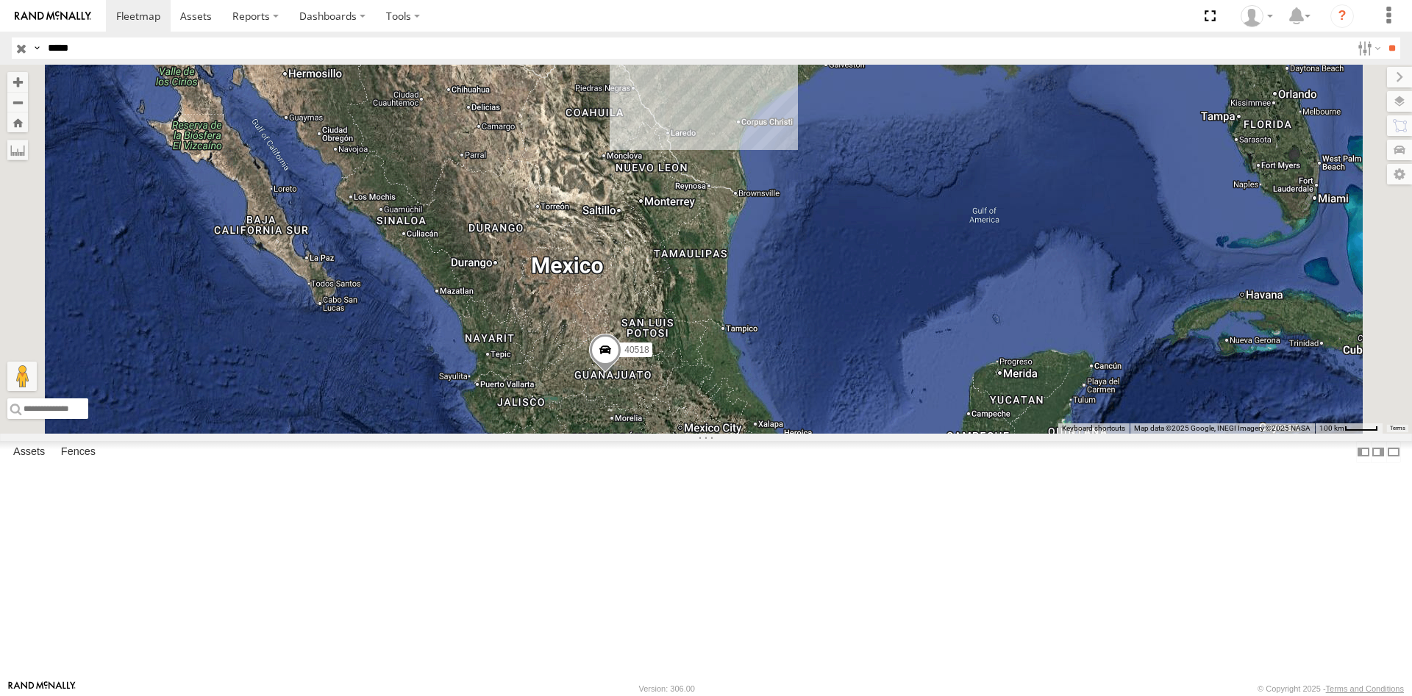
drag, startPoint x: 958, startPoint y: 360, endPoint x: 813, endPoint y: 496, distance: 198.2
click at [813, 434] on div "40518" at bounding box center [706, 249] width 1412 height 369
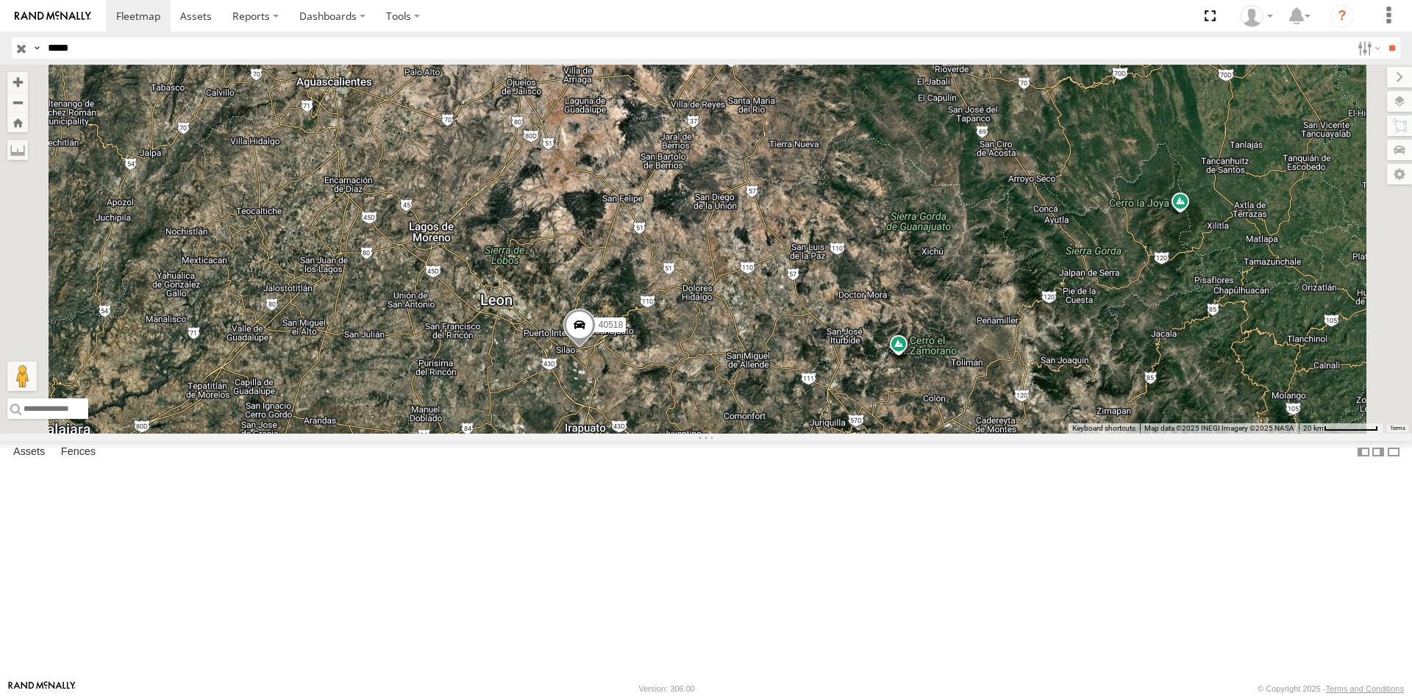
drag, startPoint x: 877, startPoint y: 599, endPoint x: 797, endPoint y: 477, distance: 145.4
click at [799, 434] on div "40518" at bounding box center [706, 249] width 1412 height 369
